Goal: Information Seeking & Learning: Find specific page/section

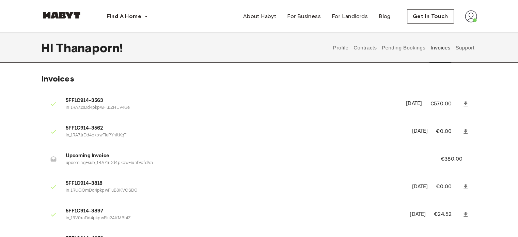
click at [366, 48] on button "Contracts" at bounding box center [365, 48] width 25 height 30
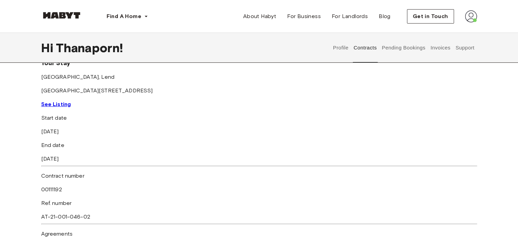
scroll to position [34, 0]
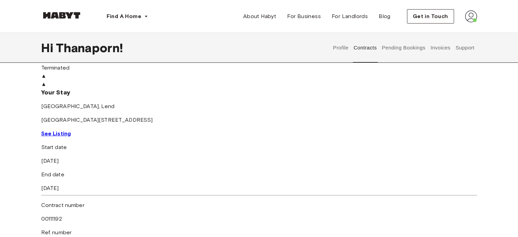
click at [461, 51] on button "Support" at bounding box center [464, 48] width 21 height 30
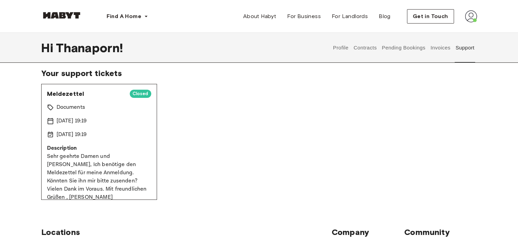
click at [367, 48] on button "Contracts" at bounding box center [365, 48] width 25 height 30
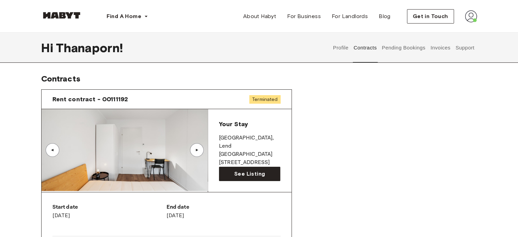
click at [464, 50] on button "Support" at bounding box center [464, 48] width 21 height 30
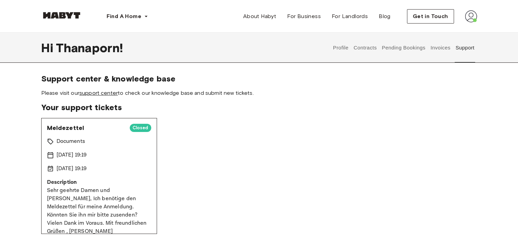
click at [110, 93] on link "support center" at bounding box center [98, 93] width 38 height 6
